Goal: Information Seeking & Learning: Learn about a topic

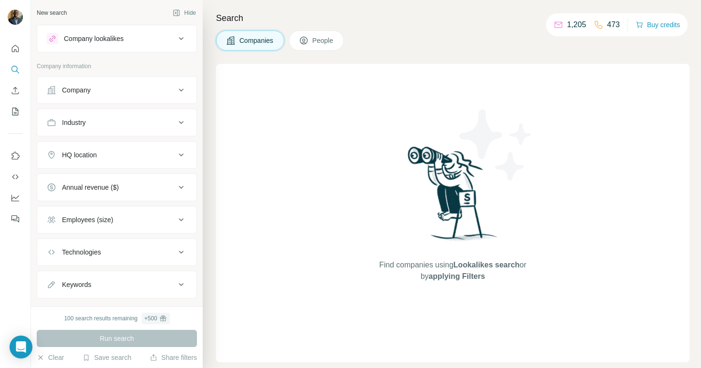
click at [138, 94] on div "Company" at bounding box center [111, 90] width 129 height 10
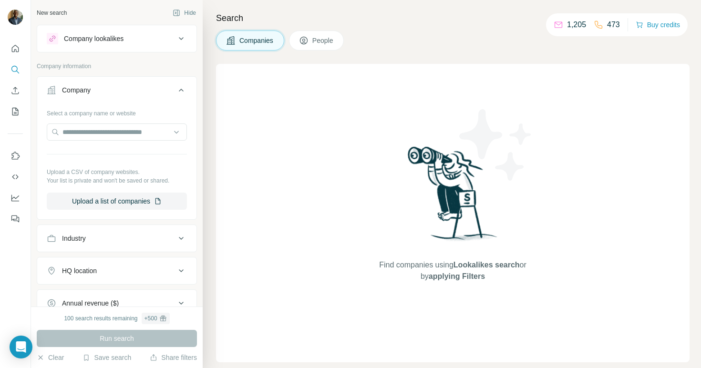
click at [139, 93] on div "Company" at bounding box center [111, 90] width 129 height 10
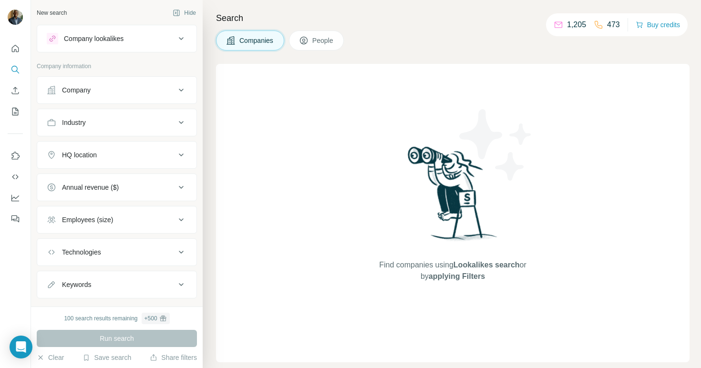
click at [142, 93] on div "Company" at bounding box center [111, 90] width 129 height 10
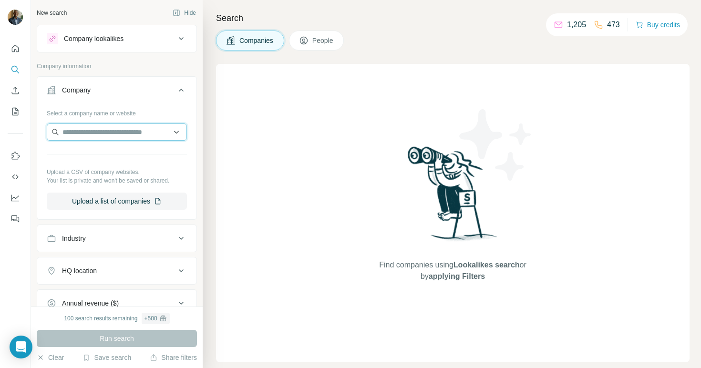
click at [115, 130] on input "text" at bounding box center [117, 132] width 140 height 17
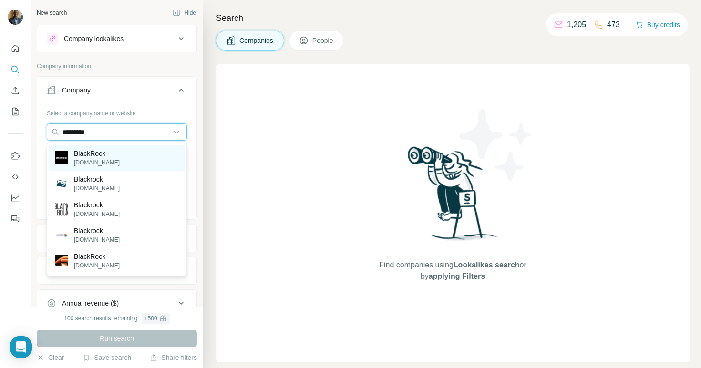
type input "*********"
click at [100, 154] on p "BlackRock" at bounding box center [97, 154] width 46 height 10
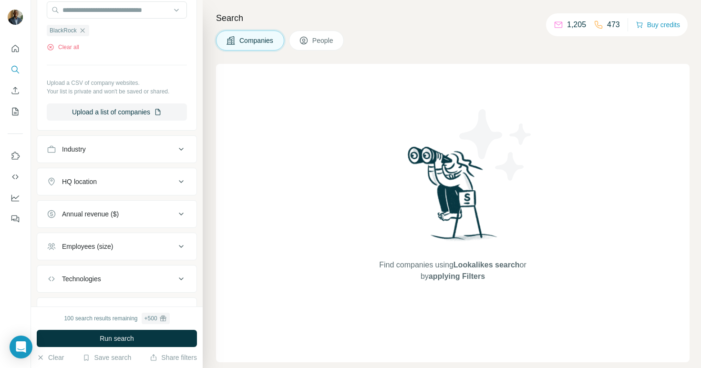
scroll to position [124, 0]
click at [115, 115] on button "Upload a list of companies" at bounding box center [117, 110] width 140 height 17
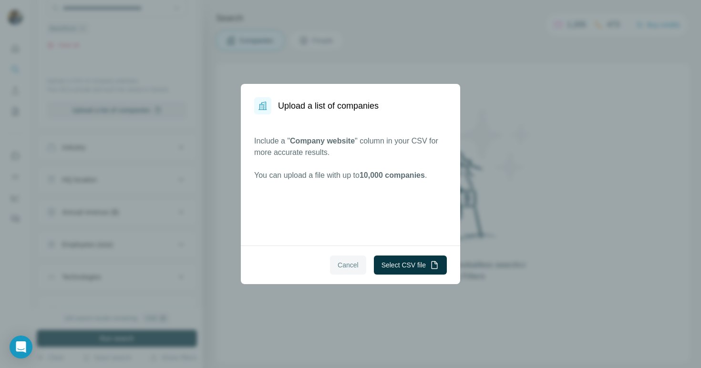
click at [339, 266] on span "Cancel" at bounding box center [348, 265] width 21 height 10
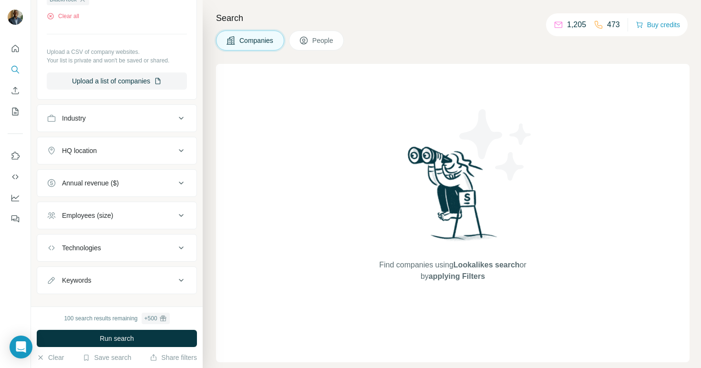
scroll to position [167, 0]
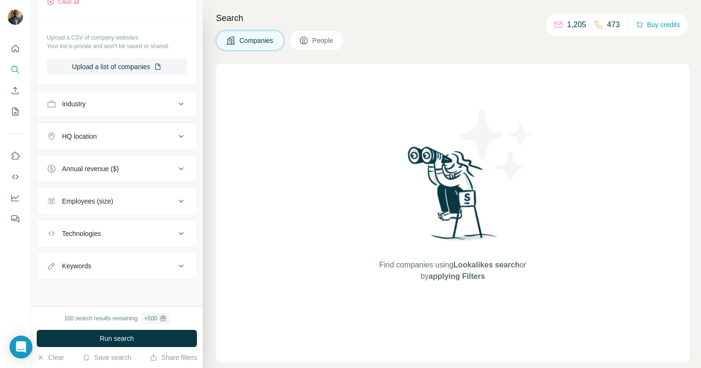
click at [102, 108] on div "Industry" at bounding box center [111, 104] width 129 height 10
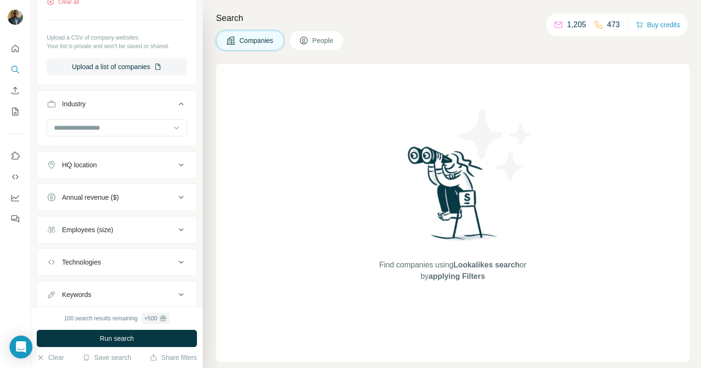
click at [102, 108] on div "Industry" at bounding box center [111, 104] width 129 height 10
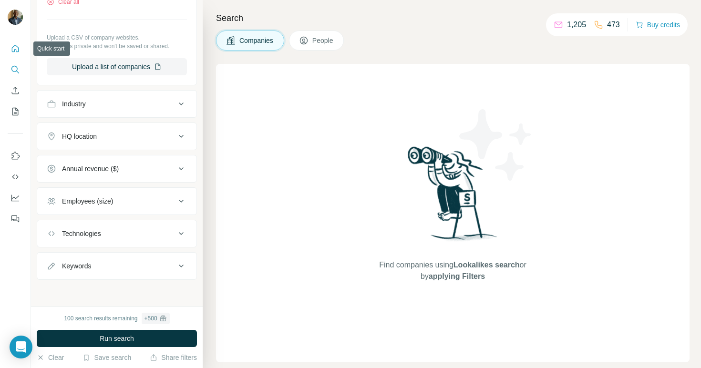
click at [19, 47] on icon "Quick start" at bounding box center [15, 49] width 10 height 10
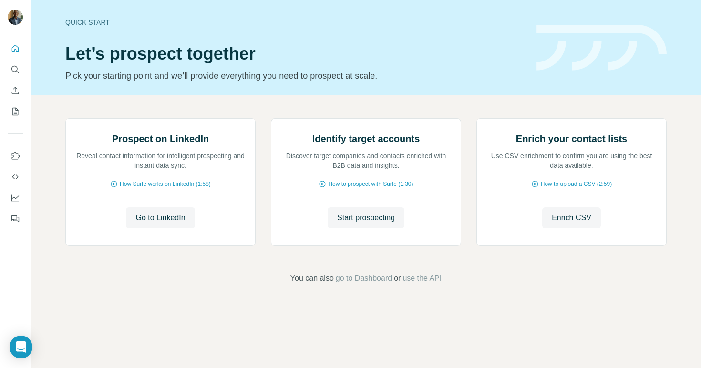
scroll to position [23, 0]
click at [562, 188] on span "How to upload a CSV (2:59)" at bounding box center [576, 184] width 71 height 9
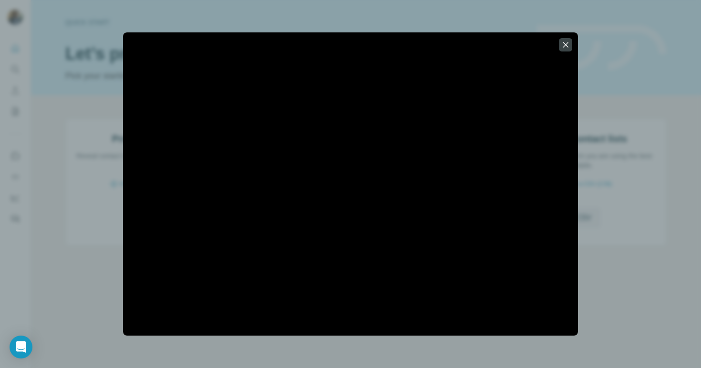
scroll to position [44, 0]
click at [599, 29] on div at bounding box center [350, 184] width 701 height 368
